Goal: Subscribe to service/newsletter

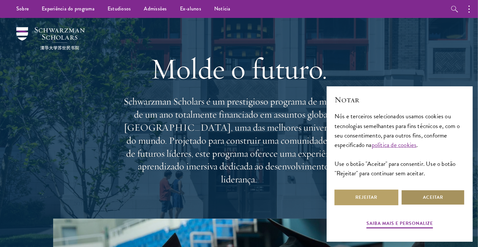
click at [435, 197] on button "Aceitar" at bounding box center [433, 198] width 64 height 16
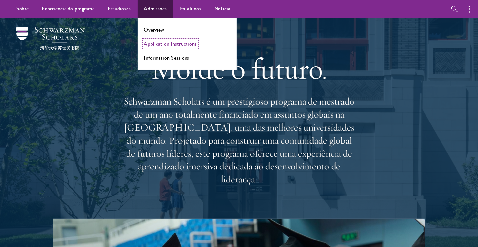
click at [153, 43] on link "Application Instructions" at bounding box center [170, 44] width 53 height 8
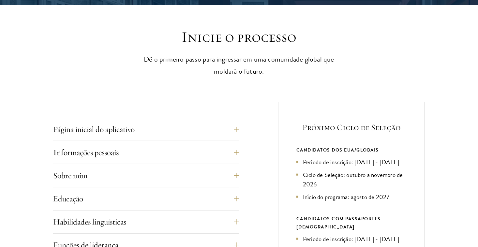
scroll to position [163, 0]
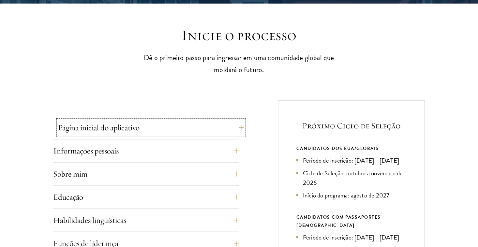
click at [240, 127] on button "Página inicial do aplicativo" at bounding box center [151, 128] width 186 height 16
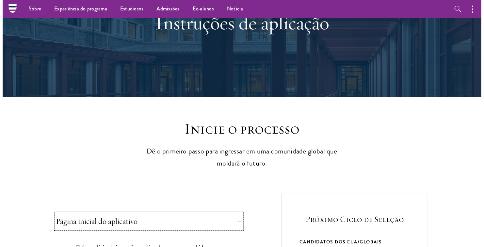
scroll to position [0, 0]
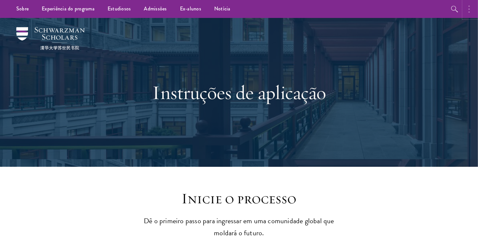
click at [469, 9] on button "button" at bounding box center [471, 9] width 14 height 18
click at [402, 9] on button "button" at bounding box center [401, 9] width 14 height 18
click at [469, 11] on icon "button" at bounding box center [469, 9] width 1 height 8
click at [424, 8] on icon "button" at bounding box center [423, 9] width 5 height 5
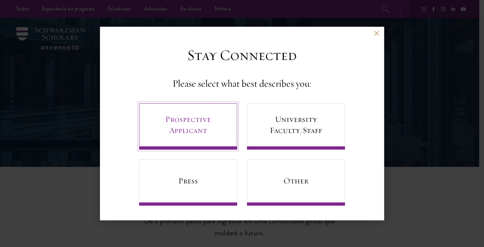
click at [198, 123] on link "Prospective Applicant" at bounding box center [188, 126] width 98 height 46
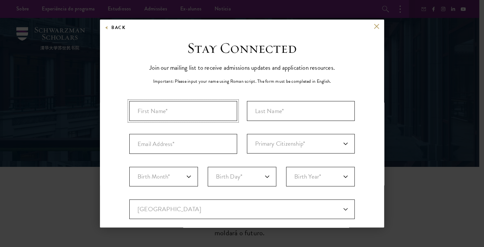
click at [175, 111] on input "First Name*" at bounding box center [183, 111] width 108 height 20
type input "Bento"
type input "Muquessuane"
type input "bcmuqs@gmail.com"
select select "MZ"
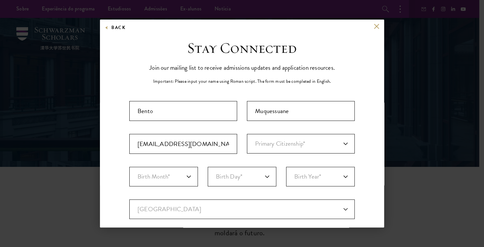
type input "Maputo"
select select
click at [267, 143] on select "Primary Citizenship* Afghanistan Aland Islands Albania Algeria Andorra Angola A…" at bounding box center [301, 144] width 108 height 20
select select "MZ"
click at [247, 134] on select "Primary Citizenship* Afghanistan Aland Islands Albania Algeria Andorra Angola A…" at bounding box center [301, 144] width 108 height 20
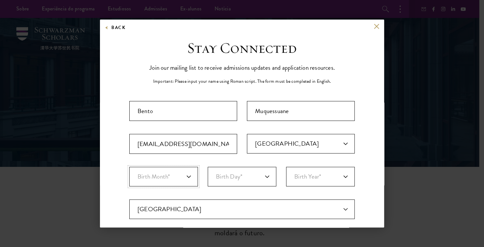
click at [162, 175] on select "Birth Month* January February March April May June July August September Octobe…" at bounding box center [163, 177] width 69 height 20
select select "08"
click at [129, 167] on select "Birth Month* January February March April May June July August September Octobe…" at bounding box center [163, 177] width 69 height 20
click at [232, 178] on select "Birth Day* 1 2 3 4 5 6 7 8 9 10 11 12 13 14 15 16 17 18 19 20 21 22 23 24 25 26…" at bounding box center [242, 177] width 69 height 20
select select "22"
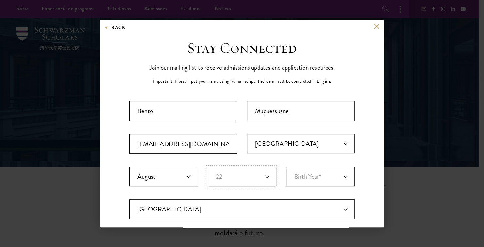
click at [208, 167] on select "Birth Day* 1 2 3 4 5 6 7 8 9 10 11 12 13 14 15 16 17 18 19 20 21 22 23 24 25 26…" at bounding box center [242, 177] width 69 height 20
click at [307, 175] on select "Birth Year* 2025 2024 2023 2022 2021 2020 2019 2018 2017 2016 2015 2014 2013 20…" at bounding box center [320, 177] width 69 height 20
select select "1988"
click at [286, 167] on select "Birth Year* 2025 2024 2023 2022 2021 2020 2019 2018 2017 2016 2015 2014 2013 20…" at bounding box center [320, 177] width 69 height 20
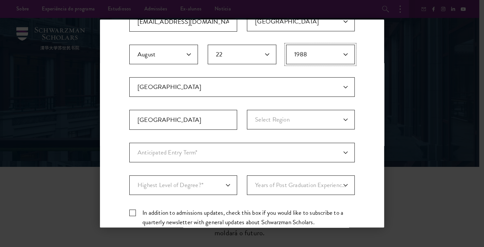
scroll to position [125, 0]
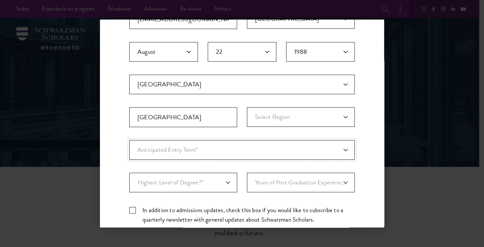
click at [147, 146] on select "Anticipated Entry Term* August 2026 (Application opens April 2025) Just Explori…" at bounding box center [241, 150] width 225 height 20
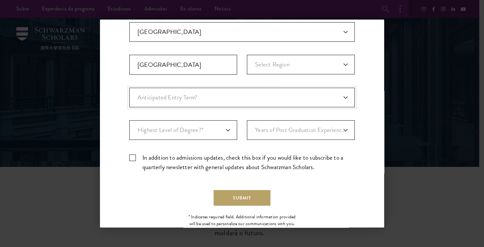
scroll to position [178, 0]
click at [208, 125] on select "Highest Level of Degree?* PHD Bachelor's Master's Current Undergraduate Student" at bounding box center [183, 130] width 108 height 20
select select "baef124f-e103-44b1-8ca6-5d0669438e44"
click at [129, 120] on select "Highest Level of Degree?* PHD Bachelor's Master's Current Undergraduate Student" at bounding box center [183, 130] width 108 height 20
click at [307, 127] on select "Years of Post Graduation Experience?* 1 2 3 4 5 6 7 8 9 10" at bounding box center [301, 130] width 108 height 20
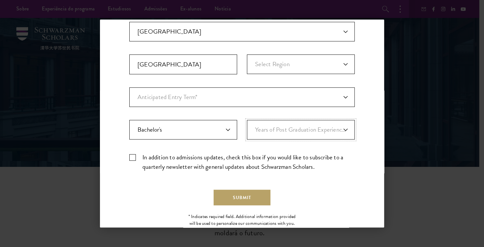
select select "7"
click at [247, 120] on select "Years of Post Graduation Experience?* 1 2 3 4 5 6 7 8 9 10" at bounding box center [301, 130] width 108 height 20
click at [132, 157] on label "In addition to admissions updates, check this box if you would like to subscrib…" at bounding box center [241, 162] width 225 height 19
click at [132, 157] on input "In addition to admissions updates, check this box if you would like to subscrib…" at bounding box center [241, 155] width 225 height 4
checkbox input "true"
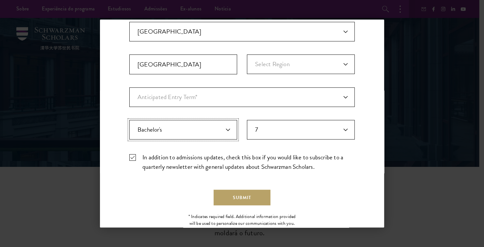
click at [175, 132] on select "Highest Level of Degree?* PHD Bachelor's Master's Current Undergraduate Student" at bounding box center [183, 130] width 108 height 20
click at [299, 190] on div "Submit" at bounding box center [241, 198] width 225 height 16
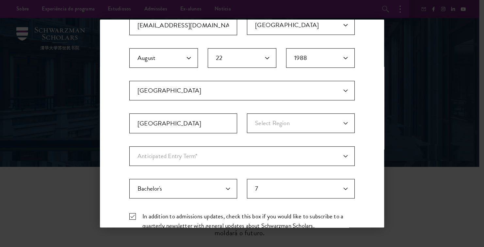
scroll to position [118, 0]
click at [272, 124] on select "Select Region Cabo Delgado Gaza Inhambane Manica Maputo Maputo Province Nampula…" at bounding box center [301, 124] width 108 height 20
select select "Maputo"
click at [247, 114] on select "Select Region Cabo Delgado Gaza Inhambane Manica Maputo Maputo Province Nampula…" at bounding box center [301, 124] width 108 height 20
click at [222, 129] on input "Maputo" at bounding box center [183, 124] width 108 height 20
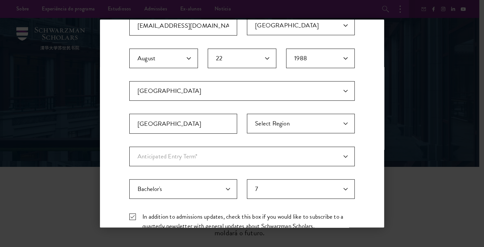
click at [291, 136] on fieldset "Country Current Country Afghanistan Aland Islands Albania Algeria Andorra Angol…" at bounding box center [241, 114] width 225 height 66
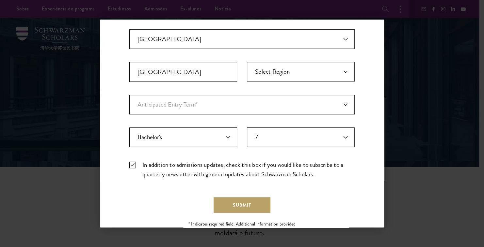
scroll to position [171, 0]
click at [229, 206] on button "Submit" at bounding box center [241, 205] width 57 height 16
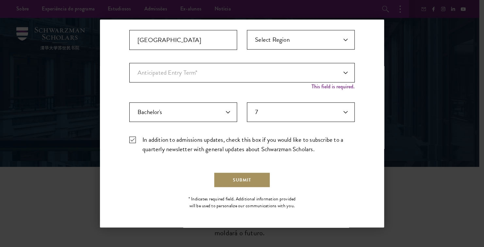
scroll to position [202, 0]
click at [194, 71] on select "Anticipated Entry Term* August 2026 (Application opens April 2025) Just Explori…" at bounding box center [241, 73] width 225 height 20
click at [129, 69] on select "Anticipated Entry Term* August 2026 (Application opens April 2025) Just Explori…" at bounding box center [241, 73] width 225 height 20
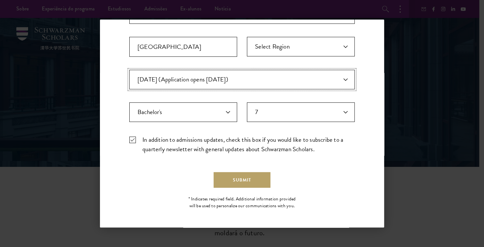
click at [220, 83] on select "Anticipated Entry Term* August 2026 (Application opens April 2025) Just Explori…" at bounding box center [241, 80] width 225 height 20
click at [129, 70] on select "Anticipated Entry Term* August 2026 (Application opens April 2025) Just Explori…" at bounding box center [241, 80] width 225 height 20
click at [194, 81] on select "Anticipated Entry Term* August 2026 (Application opens April 2025) Just Explori…" at bounding box center [241, 80] width 225 height 20
select select "e64b8ab3-eabb-4867-96d5-7e6b4840665f"
click at [129, 70] on select "Anticipated Entry Term* August 2026 (Application opens April 2025) Just Explori…" at bounding box center [241, 80] width 225 height 20
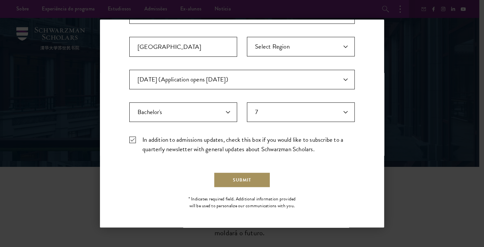
click at [236, 181] on button "Submit" at bounding box center [241, 180] width 57 height 16
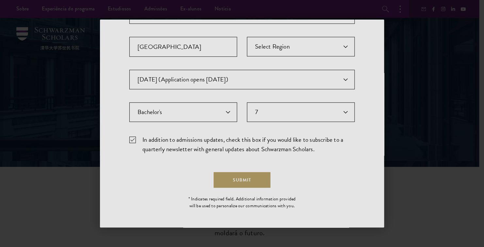
click at [226, 78] on div at bounding box center [242, 123] width 484 height 247
click at [354, 165] on div at bounding box center [242, 123] width 484 height 247
drag, startPoint x: 382, startPoint y: 141, endPoint x: 381, endPoint y: 111, distance: 30.0
click at [381, 111] on div at bounding box center [242, 123] width 484 height 247
click at [395, 94] on div at bounding box center [242, 123] width 484 height 247
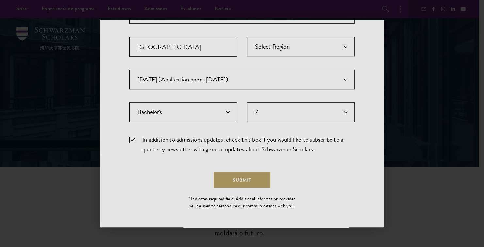
click at [237, 176] on div at bounding box center [242, 123] width 484 height 247
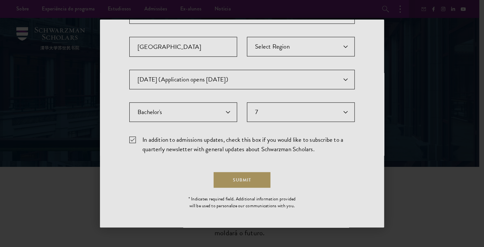
click at [237, 176] on div at bounding box center [242, 123] width 484 height 247
click at [236, 177] on div at bounding box center [242, 123] width 484 height 247
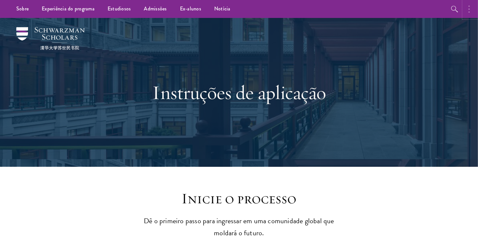
click at [469, 9] on icon "button" at bounding box center [469, 9] width 1 height 8
click at [423, 9] on icon "button" at bounding box center [423, 9] width 5 height 5
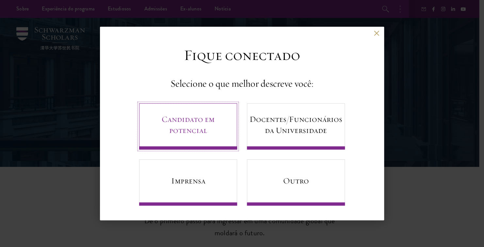
click at [191, 124] on link "Candidato em potencial" at bounding box center [188, 126] width 98 height 46
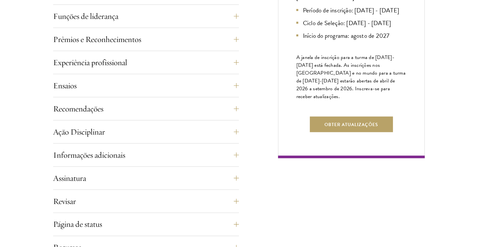
scroll to position [396, 0]
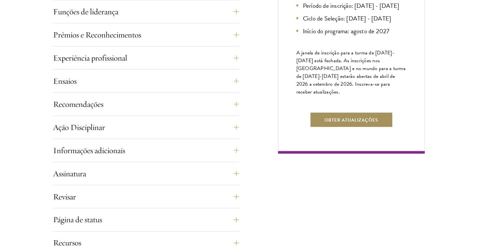
click at [348, 128] on button "Obter atualizações" at bounding box center [351, 120] width 83 height 16
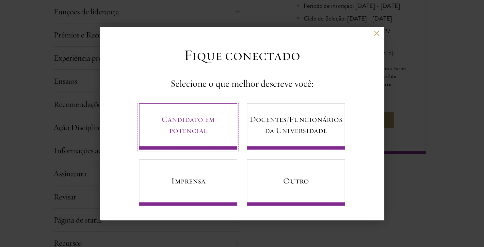
click at [208, 126] on link "Candidato em potencial" at bounding box center [188, 126] width 98 height 46
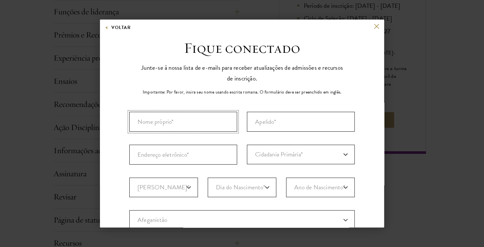
click at [173, 120] on input "Nome próprio*" at bounding box center [183, 122] width 108 height 20
type input "Bento Carlos Muquessuane"
select select "MZ"
type input "Maputo"
select select
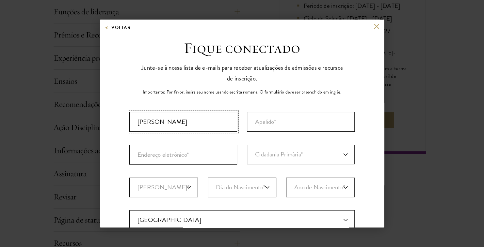
click at [208, 121] on input "Bento Carlos Muquessuane" at bounding box center [183, 122] width 108 height 20
type input "B"
click at [208, 155] on input "Endereço eletrônico*" at bounding box center [183, 155] width 108 height 20
click at [180, 122] on input "Nome próprio*" at bounding box center [183, 122] width 108 height 20
type input "b"
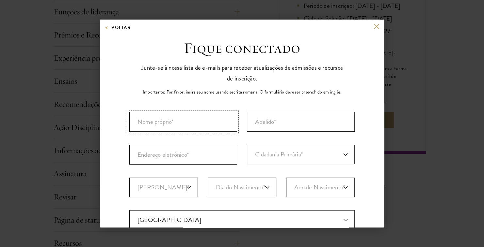
type input "B"
click at [373, 28] on button at bounding box center [376, 26] width 6 height 6
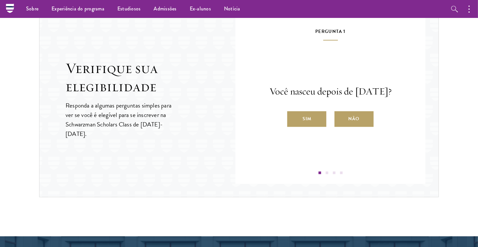
scroll to position [686, 0]
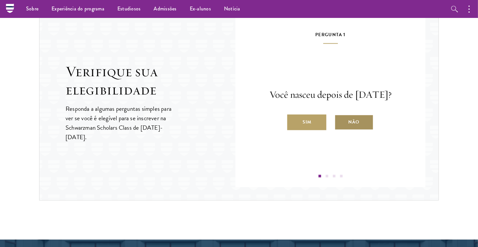
click at [354, 130] on label "Não" at bounding box center [354, 123] width 39 height 16
click at [341, 121] on input "Não" at bounding box center [338, 118] width 6 height 6
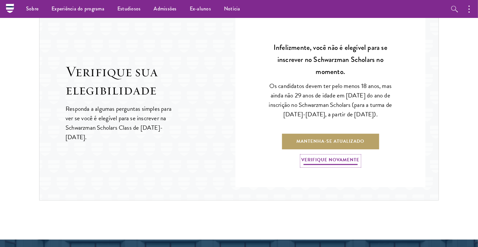
click at [336, 161] on link "Verifique novamente" at bounding box center [331, 161] width 58 height 10
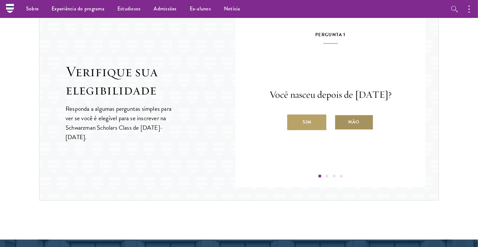
click at [350, 126] on font "Não" at bounding box center [354, 122] width 11 height 8
click at [341, 121] on input "Não" at bounding box center [338, 118] width 6 height 6
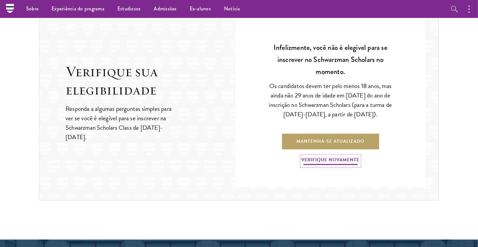
click at [319, 161] on link "Verifique novamente" at bounding box center [331, 161] width 58 height 10
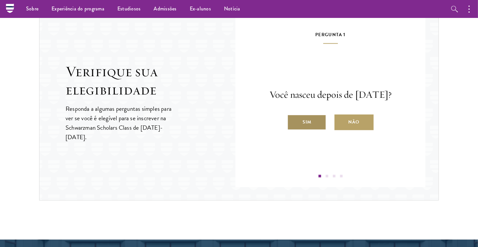
click at [308, 123] on font "Sim" at bounding box center [307, 122] width 9 height 8
click at [293, 121] on input "Sim" at bounding box center [291, 118] width 6 height 6
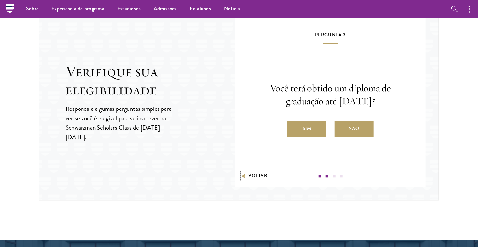
click at [252, 173] on font "Voltar" at bounding box center [258, 175] width 19 height 7
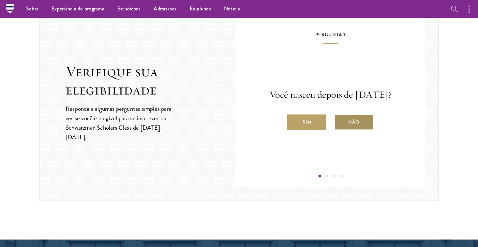
click at [355, 126] on font "Não" at bounding box center [354, 122] width 11 height 8
click at [341, 121] on input "Não" at bounding box center [338, 118] width 6 height 6
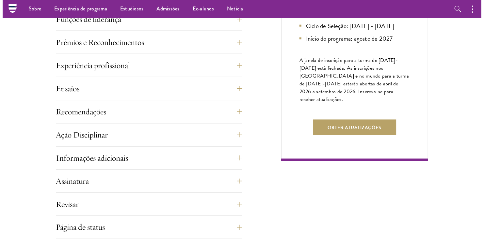
scroll to position [386, 0]
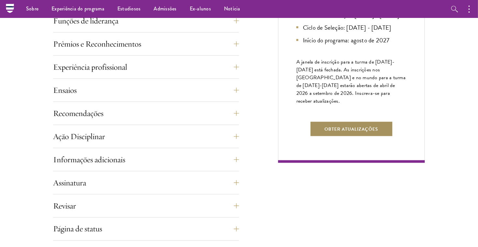
click at [335, 137] on button "Obter atualizações" at bounding box center [351, 129] width 83 height 16
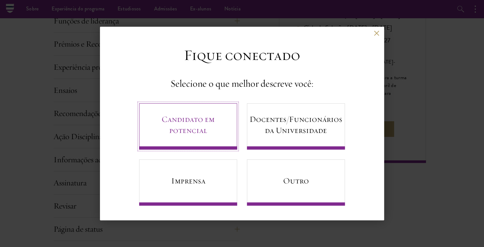
click at [193, 120] on link "Candidato em potencial" at bounding box center [188, 126] width 98 height 46
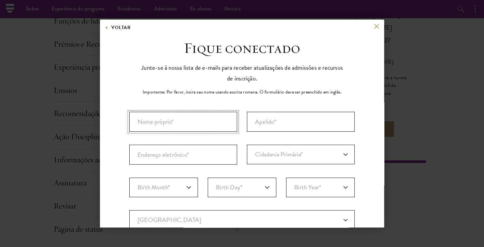
click at [193, 123] on input "Nome próprio*" at bounding box center [183, 122] width 108 height 20
type input "b"
click at [202, 159] on input "Endereço eletrônico*" at bounding box center [183, 155] width 108 height 20
click at [219, 183] on select "Birth Day* 1 2 3 4 5 6 7 8 9 10 11 12 13 14 15 16 17 18 19 20 21 22 23 24 25 26…" at bounding box center [242, 188] width 69 height 20
click at [332, 173] on div "Importante: O formulário deve ser preenchido em inglês. Cidadania Primária* Afe…" at bounding box center [241, 239] width 225 height 254
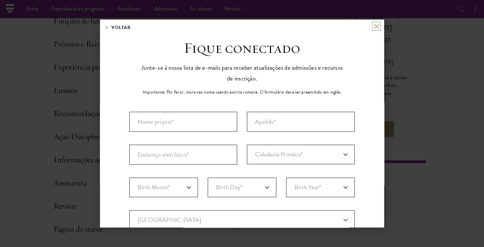
click at [373, 26] on button at bounding box center [376, 26] width 6 height 6
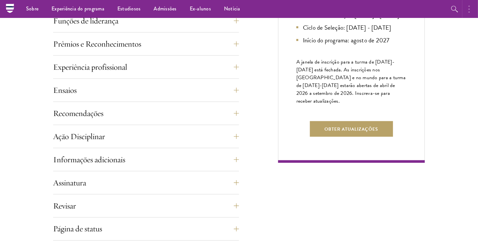
click at [469, 10] on icon "button" at bounding box center [469, 9] width 1 height 8
click at [421, 7] on icon "button" at bounding box center [423, 9] width 5 height 5
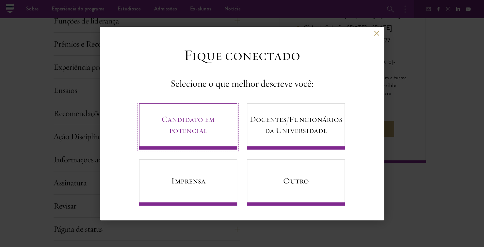
click at [196, 127] on link "Candidato em potencial" at bounding box center [188, 126] width 98 height 46
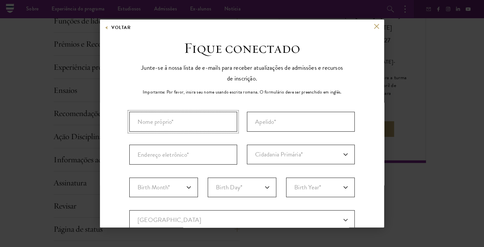
click at [183, 120] on input "Nome próprio*" at bounding box center [183, 122] width 108 height 20
click at [177, 156] on input "Endereço eletrônico*" at bounding box center [183, 155] width 108 height 20
paste input "bcmuqs@gmail.com"
type input "bcmuqs@gmail.com"
click at [190, 117] on input "Nome próprio*" at bounding box center [183, 122] width 108 height 20
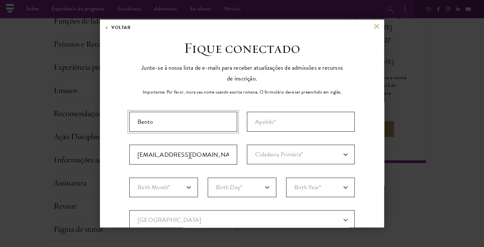
type input "Bento"
click at [256, 123] on input "Sobrenome (sobrenome)*" at bounding box center [301, 122] width 108 height 20
type input "Muquessuane"
click at [270, 154] on select "Cidadania Primária* Afeganistão Ilhas Aland Albânia Argélia Andorra Angola Angu…" at bounding box center [301, 155] width 108 height 20
select select "MZ"
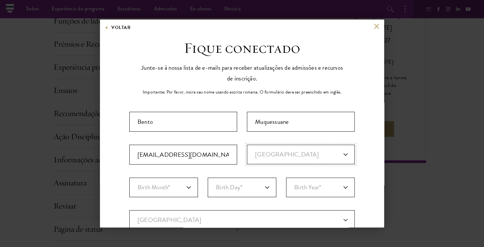
click at [247, 145] on select "Cidadania Primária* Afeganistão Ilhas Aland Albânia Argélia Andorra Angola Angu…" at bounding box center [301, 155] width 108 height 20
click at [186, 190] on select "Birth Month* Janeiro Fevereiro Março Abril Maio Junho Julho Agosto Setembro Out…" at bounding box center [163, 188] width 69 height 20
select select "08"
click at [129, 178] on select "Birth Month* Janeiro Fevereiro Março Abril Maio Junho Julho Agosto Setembro Out…" at bounding box center [163, 188] width 69 height 20
click at [255, 187] on select "Birth Day* 1 2 3 4 5 6 7 8 9 10 11 12 13 14 15 16 17 18 19 20 21 22 23 24 25 26…" at bounding box center [242, 188] width 69 height 20
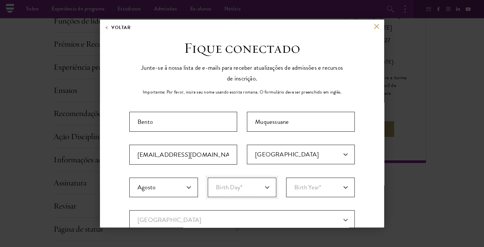
select select "22"
click at [208, 178] on select "Birth Day* 1 2 3 4 5 6 7 8 9 10 11 12 13 14 15 16 17 18 19 20 21 22 23 24 25 26…" at bounding box center [242, 188] width 69 height 20
click at [322, 190] on select "Birth Year* 2025 2024 2023 2022 2021 2020 2019 2018 2017 2016 2015 2014 2013 20…" at bounding box center [320, 188] width 69 height 20
select select "1988"
click at [286, 178] on select "Birth Year* 2025 2024 2023 2022 2021 2020 2019 2018 2017 2016 2015 2014 2013 20…" at bounding box center [320, 188] width 69 height 20
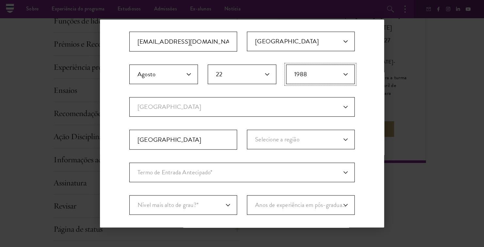
scroll to position [114, 0]
click at [342, 137] on select "Selecione a região Cabo Delgado Gaza Inhambane Manica Maputo Província de Maput…" at bounding box center [301, 139] width 108 height 20
select select "Maputo"
click at [247, 129] on select "Selecione a região Cabo Delgado Gaza Inhambane Manica Maputo Província de Maput…" at bounding box center [301, 139] width 108 height 20
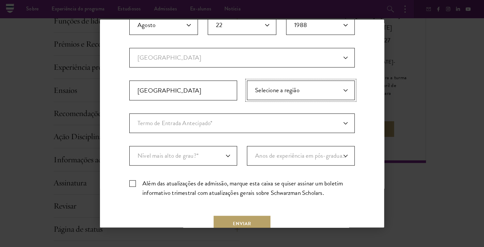
scroll to position [164, 0]
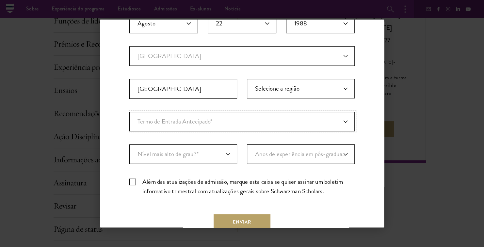
click at [341, 119] on select "Termo de Entrada Antecipado* Agosto de 2026 (a inscrição abre em abril de 2025)…" at bounding box center [241, 122] width 225 height 20
select select "e64b8ab3-eabb-4867-96d5-7e6b4840665f"
click at [129, 112] on select "Termo de Entrada Antecipado* Agosto de 2026 (a inscrição abre em abril de 2025)…" at bounding box center [241, 122] width 225 height 20
click at [132, 182] on label "Além das atualizações de admissão, marque esta caixa se quiser assinar um bolet…" at bounding box center [241, 186] width 225 height 19
click at [132, 181] on input "Além das atualizações de admissão, marque esta caixa se quiser assinar um bolet…" at bounding box center [241, 179] width 225 height 4
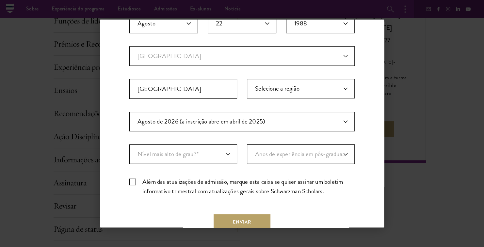
checkbox input "true"
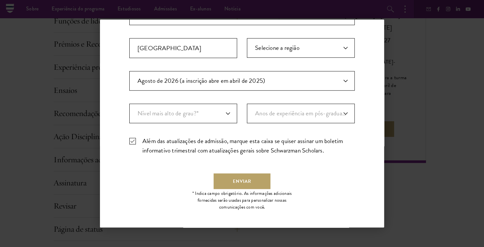
scroll to position [206, 0]
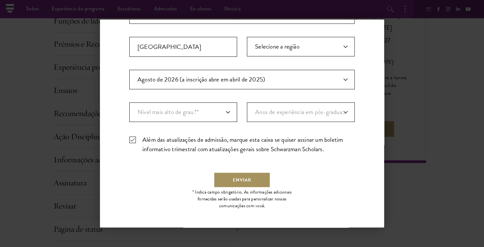
click at [236, 179] on button "Enviar" at bounding box center [241, 180] width 57 height 16
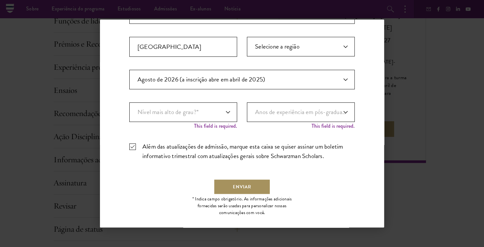
scroll to position [213, 0]
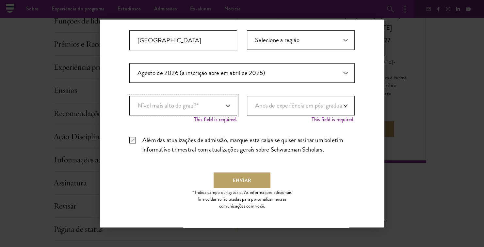
click at [226, 106] on select "Nível mais alto de grau?* DOUTORAMENTO Bacharelado Mestrado Atual estudante de …" at bounding box center [183, 106] width 108 height 20
select select "baef124f-e103-44b1-8ca6-5d0669438e44"
click at [129, 96] on select "Nível mais alto de grau?* DOUTORAMENTO Bacharelado Mestrado Atual estudante de …" at bounding box center [183, 106] width 108 height 20
click at [340, 102] on select "Anos de experiência em pós-graduação?* 1 2 3 4 5 6 7 8 9 10" at bounding box center [301, 106] width 108 height 20
select select "7"
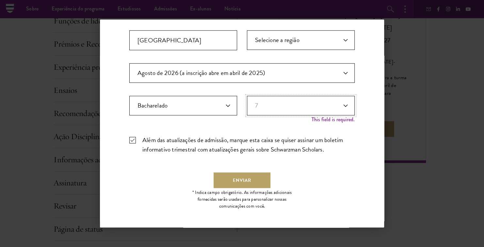
click at [247, 101] on select "Anos de experiência em pós-graduação?* 1 2 3 4 5 6 7 8 9 10" at bounding box center [301, 106] width 108 height 20
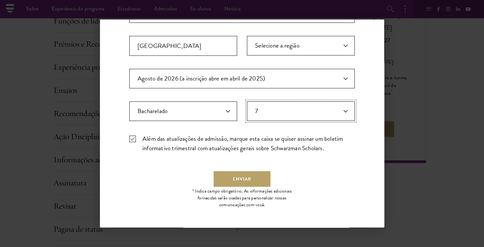
scroll to position [206, 0]
click at [234, 178] on button "Enviar" at bounding box center [241, 180] width 57 height 16
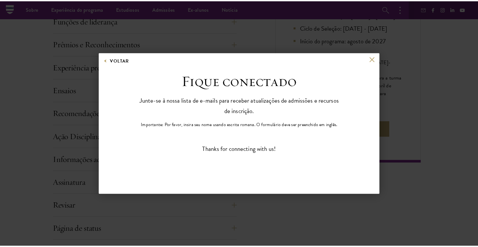
scroll to position [0, 0]
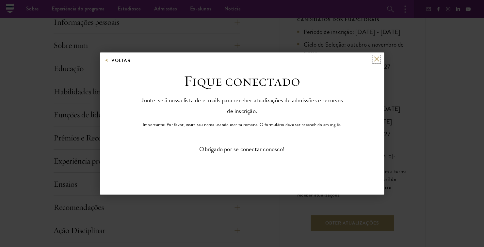
click at [378, 59] on button at bounding box center [376, 59] width 6 height 6
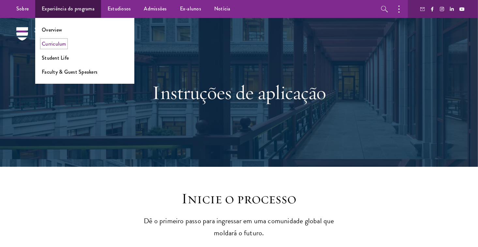
click at [63, 47] on link "Curriculum" at bounding box center [54, 44] width 24 height 8
